Goal: Information Seeking & Learning: Learn about a topic

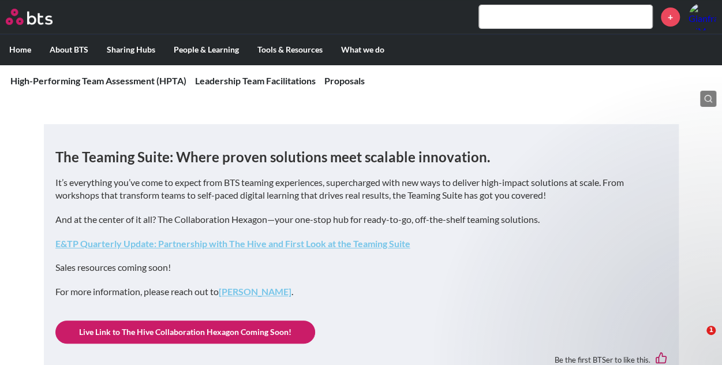
scroll to position [215, 0]
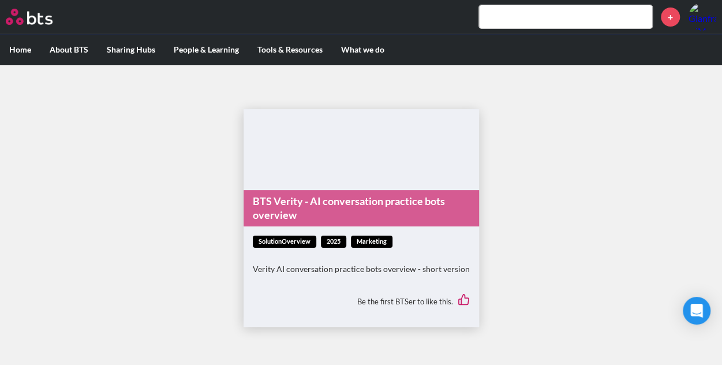
click at [399, 201] on link "BTS Verity - AI conversation practice bots overview" at bounding box center [360, 208] width 235 height 36
